Goal: Task Accomplishment & Management: Use online tool/utility

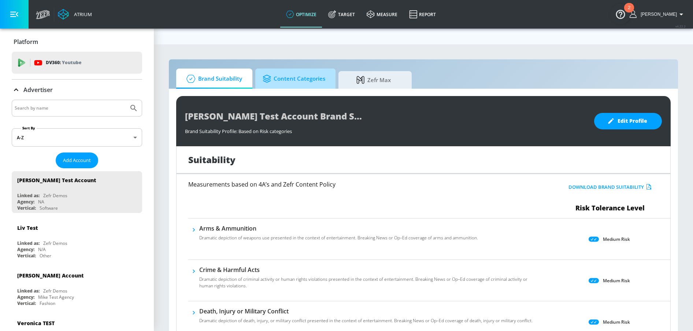
click at [296, 70] on span "Content Categories" at bounding box center [294, 79] width 63 height 18
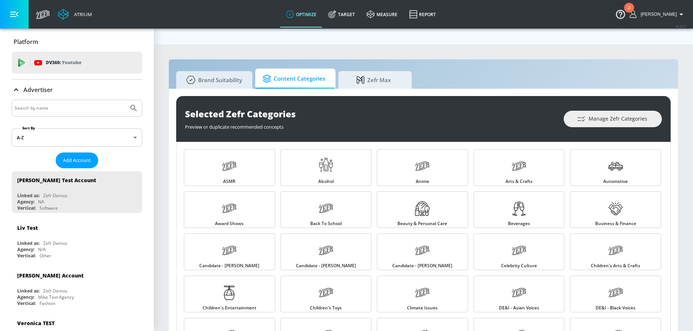
click at [51, 112] on input "Search by name" at bounding box center [70, 108] width 111 height 10
type input "sgrindle"
click at [126, 100] on button "Submit Search" at bounding box center [134, 108] width 16 height 16
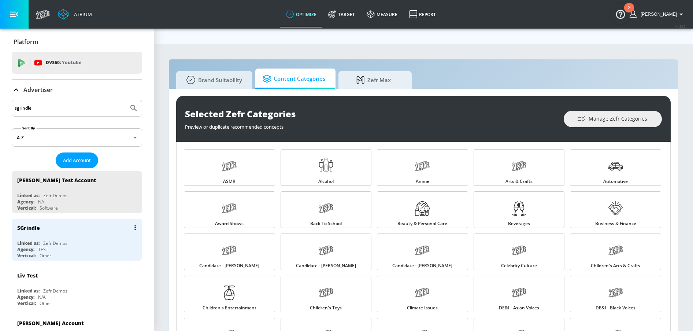
click at [30, 229] on div "SGrindle" at bounding box center [78, 228] width 123 height 18
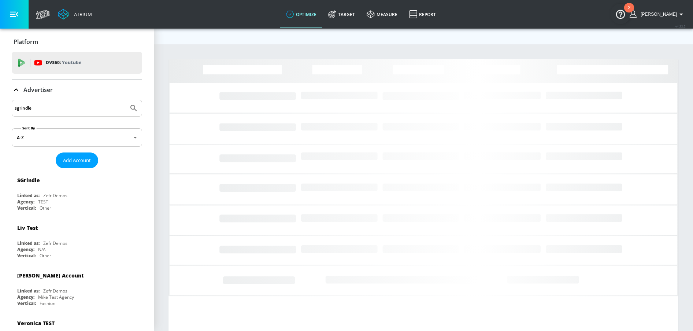
click at [5, 7] on button "button" at bounding box center [14, 14] width 29 height 29
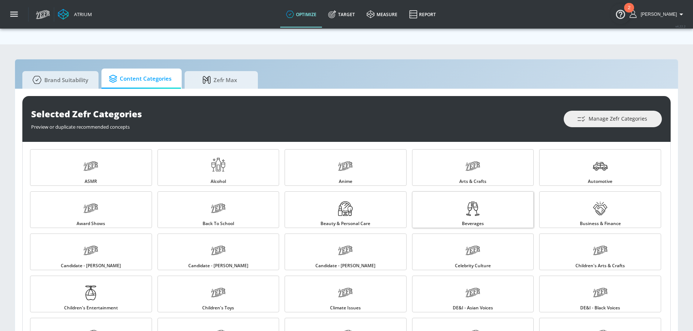
click at [473, 201] on icon at bounding box center [472, 208] width 15 height 15
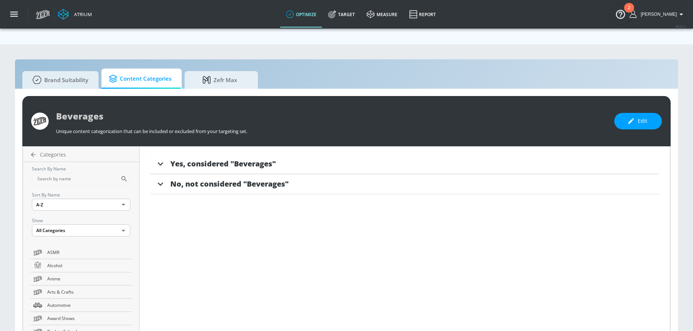
click at [237, 159] on span "Yes, considered "Beverages"" at bounding box center [222, 164] width 105 height 10
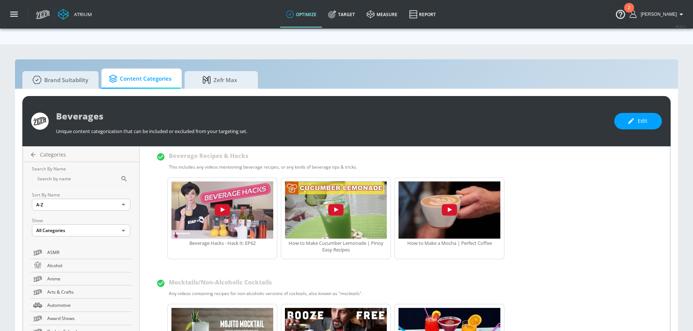
scroll to position [25, 0]
